Goal: Browse casually

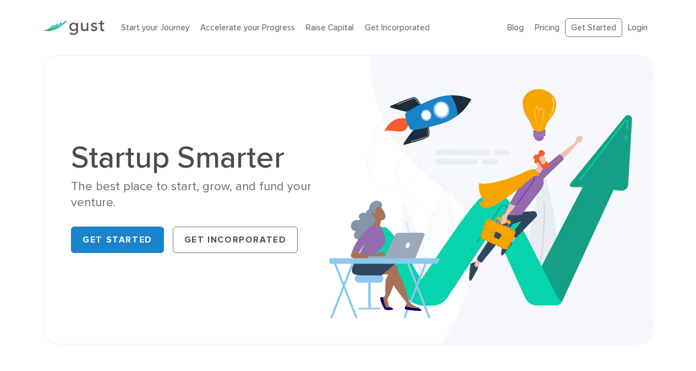
click at [651, 116] on img at bounding box center [491, 200] width 324 height 288
click at [291, 101] on div "Startup Smarter The best place to start, grow, and fund your venture. Get Start…" at bounding box center [348, 199] width 571 height 233
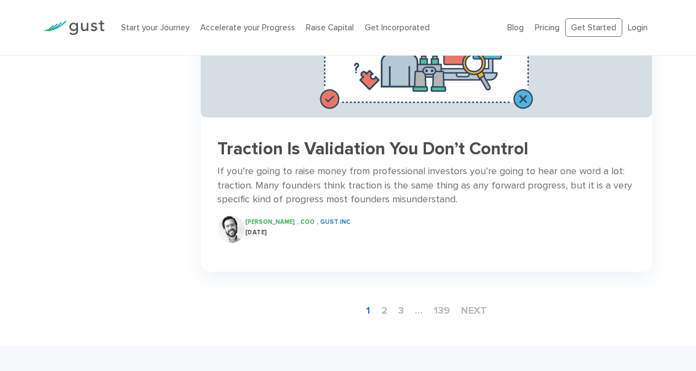
scroll to position [1542, 0]
